Goal: Information Seeking & Learning: Learn about a topic

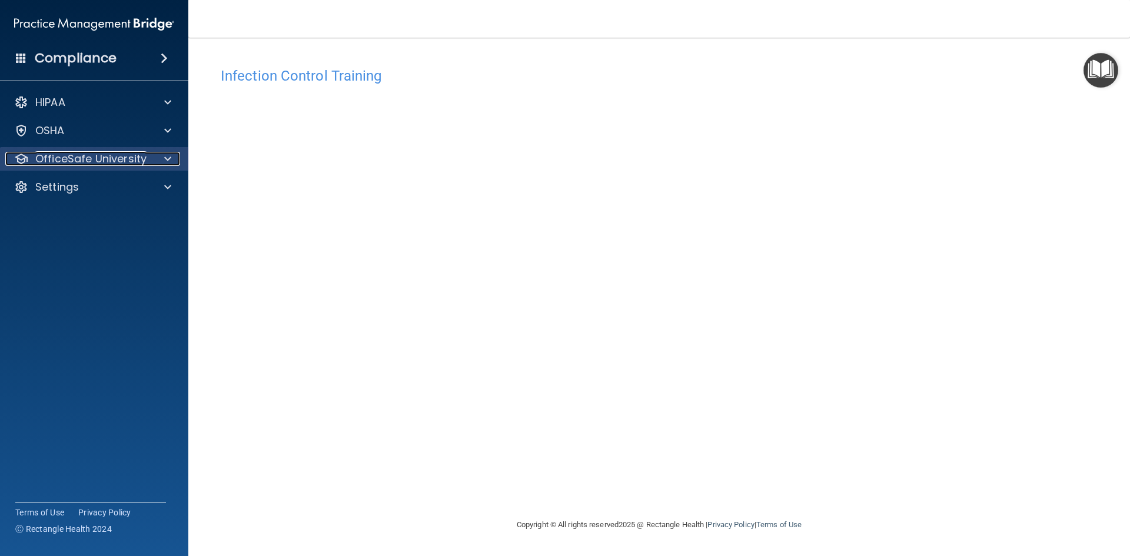
click at [107, 157] on p "OfficeSafe University" at bounding box center [90, 159] width 111 height 14
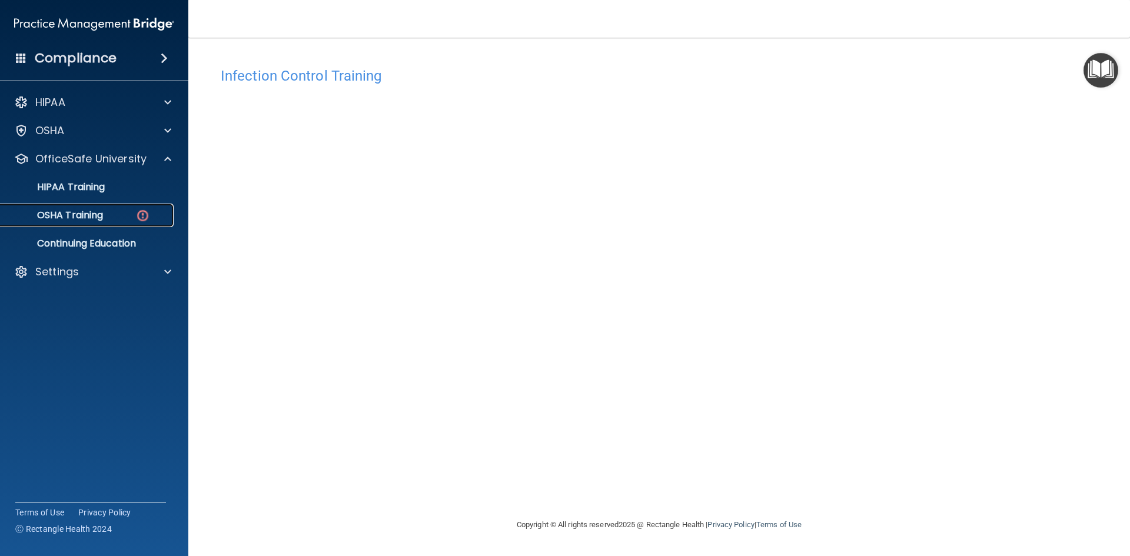
click at [102, 210] on p "OSHA Training" at bounding box center [55, 216] width 95 height 12
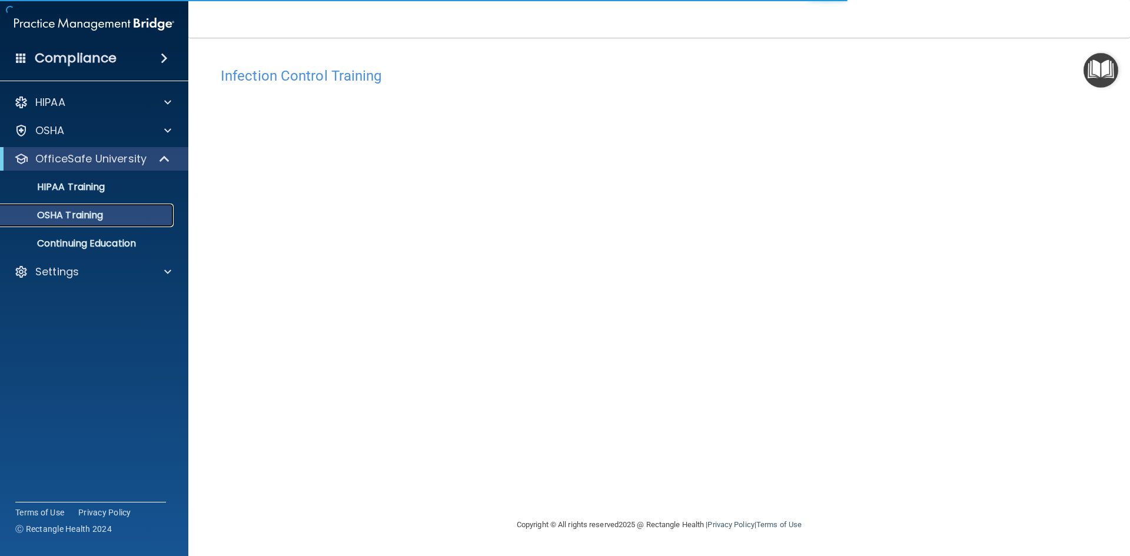
click at [98, 211] on p "OSHA Training" at bounding box center [55, 216] width 95 height 12
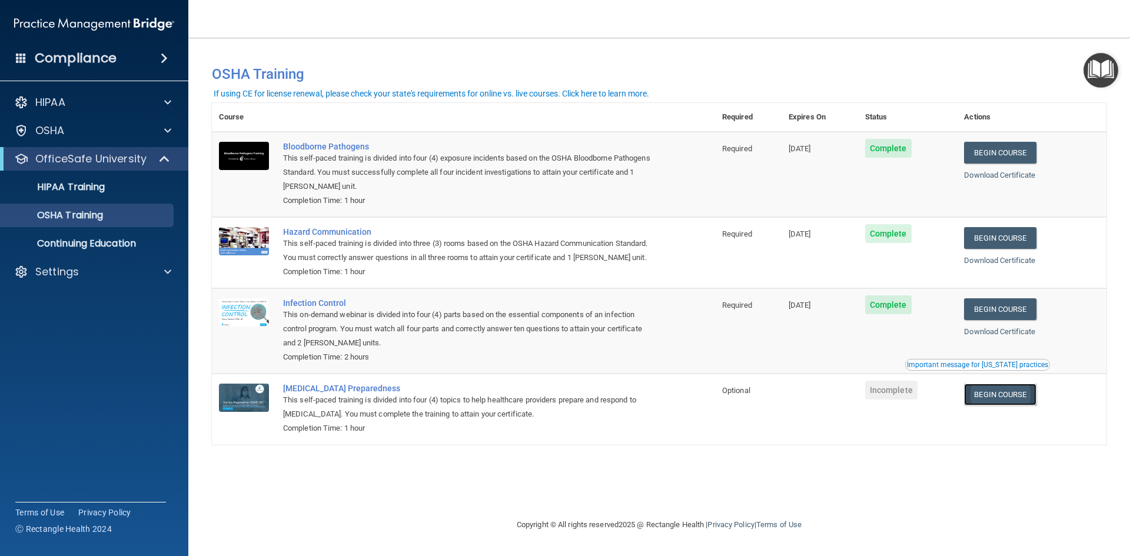
click at [779, 396] on link "Begin Course" at bounding box center [1000, 395] width 72 height 22
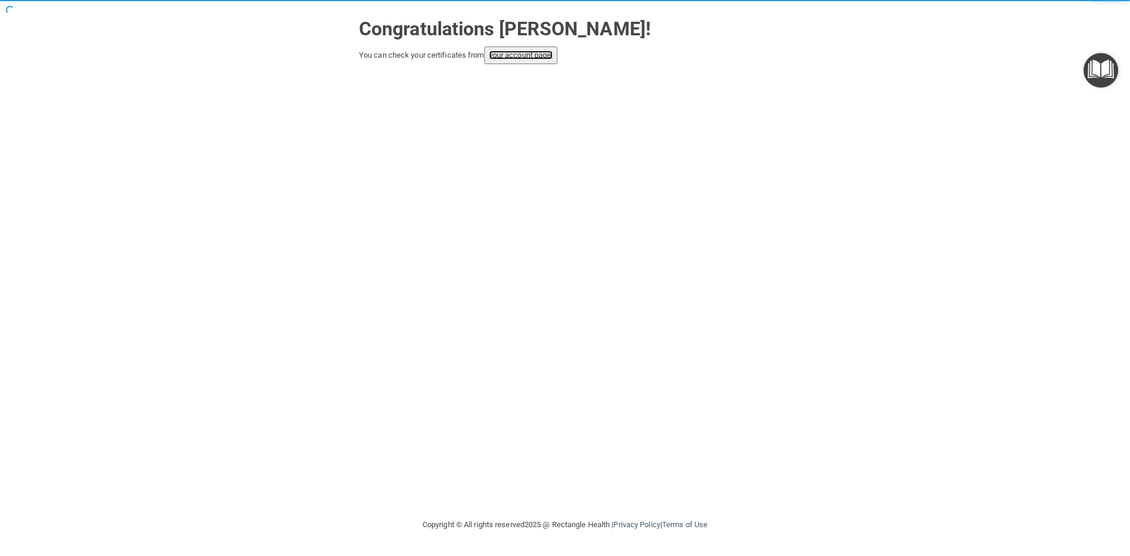
click at [544, 54] on link "your account page!" at bounding box center [521, 55] width 64 height 9
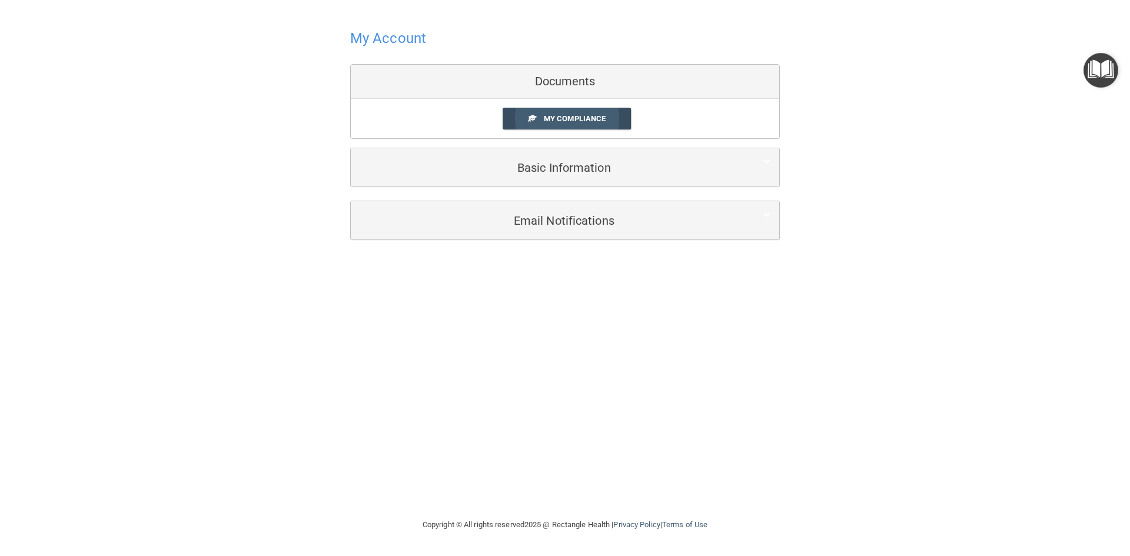
click at [577, 118] on span "My Compliance" at bounding box center [575, 118] width 62 height 9
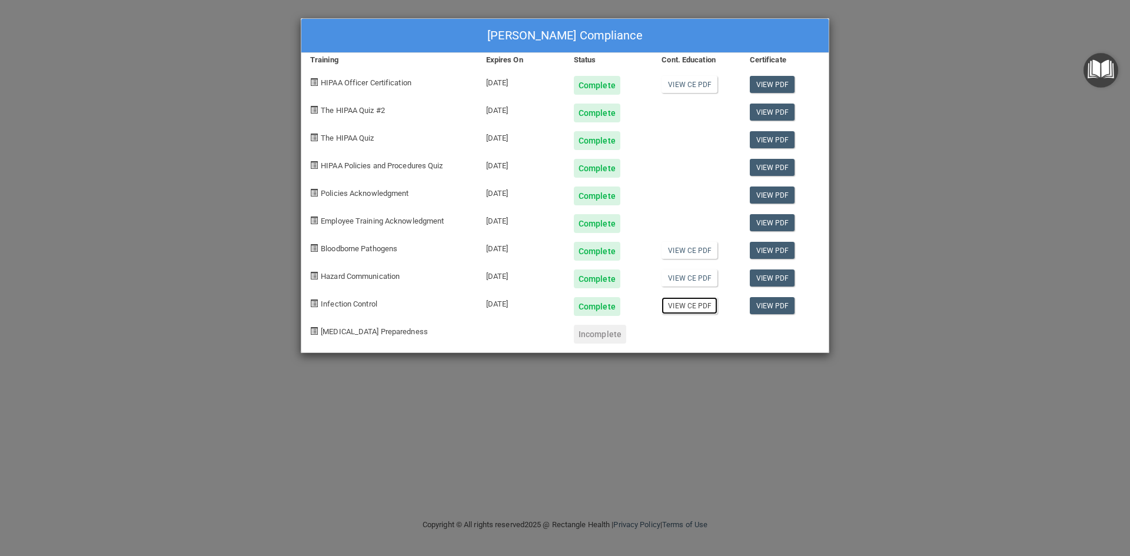
click at [703, 309] on link "View CE PDF" at bounding box center [690, 305] width 56 height 17
click at [685, 280] on link "View CE PDF" at bounding box center [690, 278] width 56 height 17
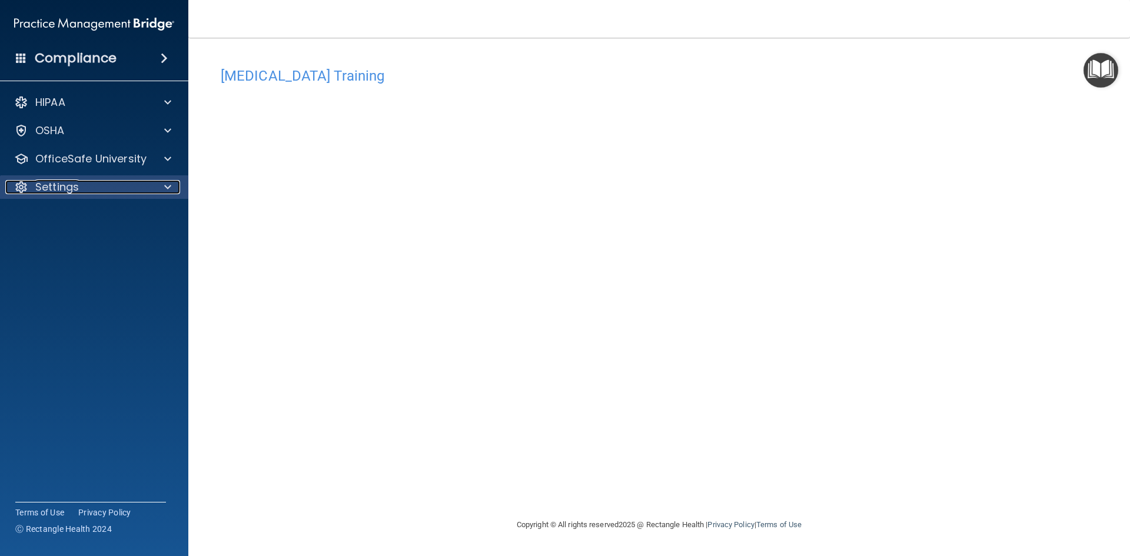
click at [83, 187] on div "Settings" at bounding box center [78, 187] width 146 height 14
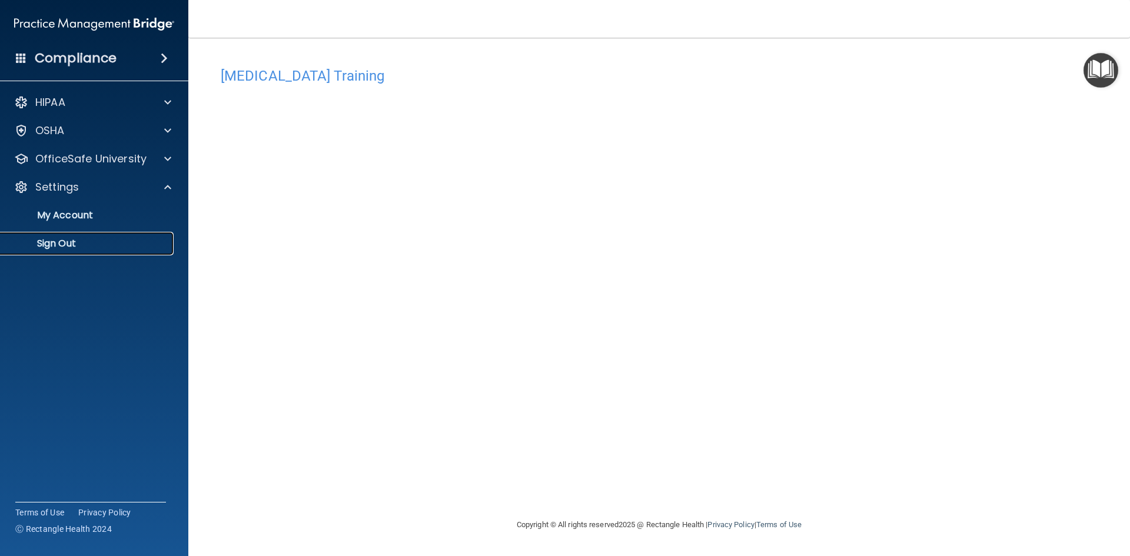
click at [71, 238] on p "Sign Out" at bounding box center [88, 244] width 161 height 12
